Goal: Transaction & Acquisition: Subscribe to service/newsletter

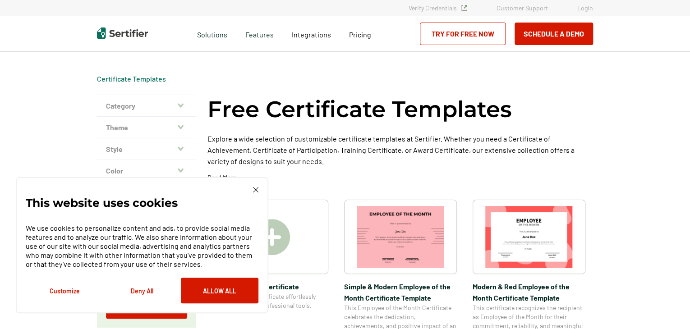
click at [127, 103] on button "Category" at bounding box center [146, 106] width 99 height 22
click at [128, 155] on h2 "Participation" at bounding box center [146, 152] width 81 height 9
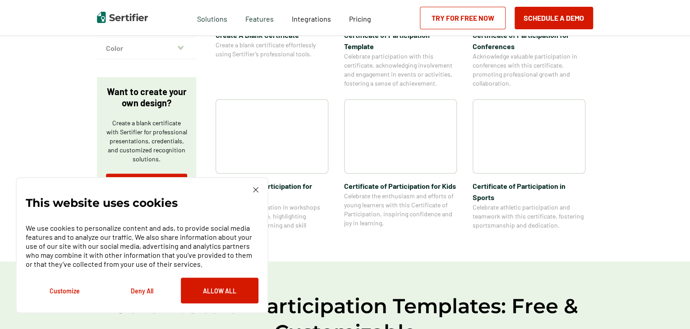
scroll to position [253, 0]
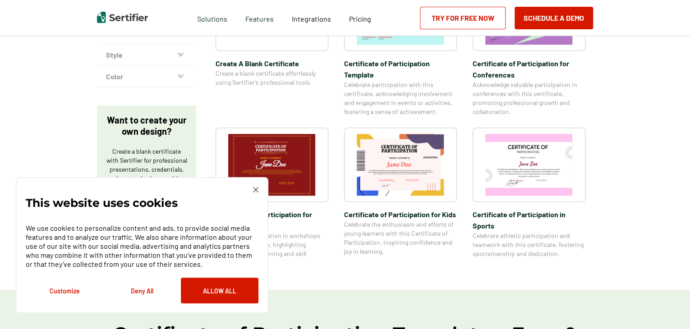
click at [61, 291] on button "Customize" at bounding box center [65, 291] width 78 height 26
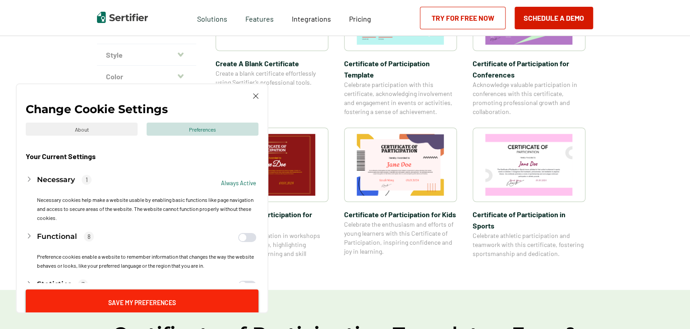
click at [132, 303] on button "Save My Preferences" at bounding box center [142, 303] width 233 height 26
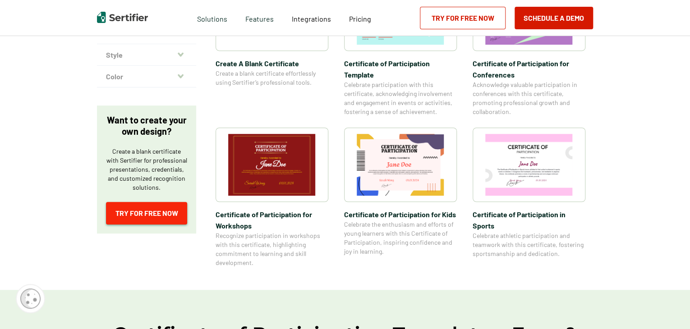
click at [152, 210] on link "Try for Free Now" at bounding box center [146, 213] width 81 height 23
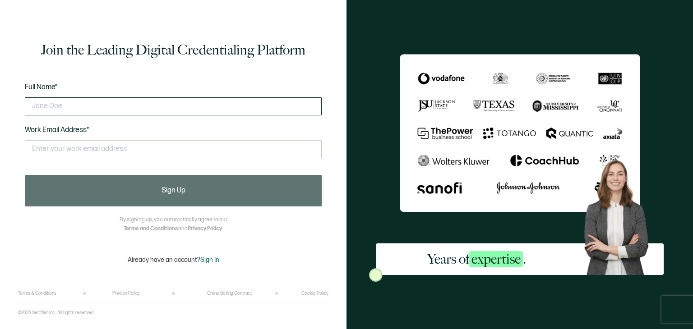
click at [148, 105] on input "text" at bounding box center [173, 106] width 297 height 18
type input "[PERSON_NAME]"
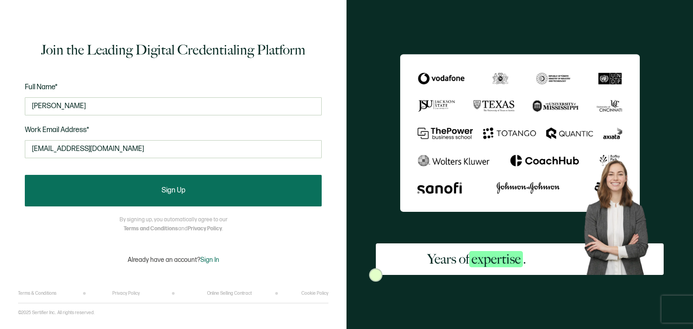
type input "[EMAIL_ADDRESS][DOMAIN_NAME]"
click at [173, 194] on span "Sign Up" at bounding box center [173, 190] width 24 height 7
